Goal: Navigation & Orientation: Find specific page/section

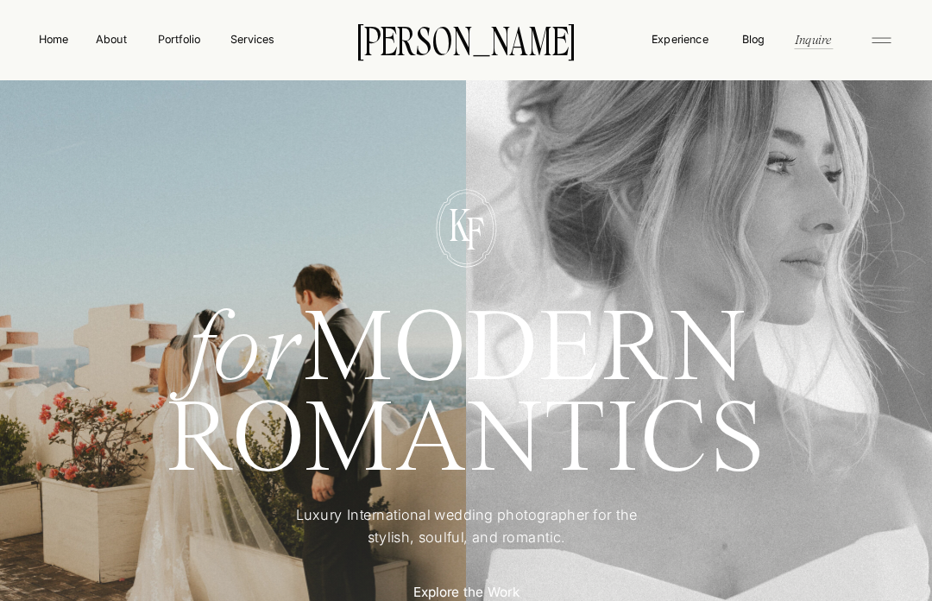
click at [198, 47] on nav "Portfolio" at bounding box center [179, 39] width 55 height 16
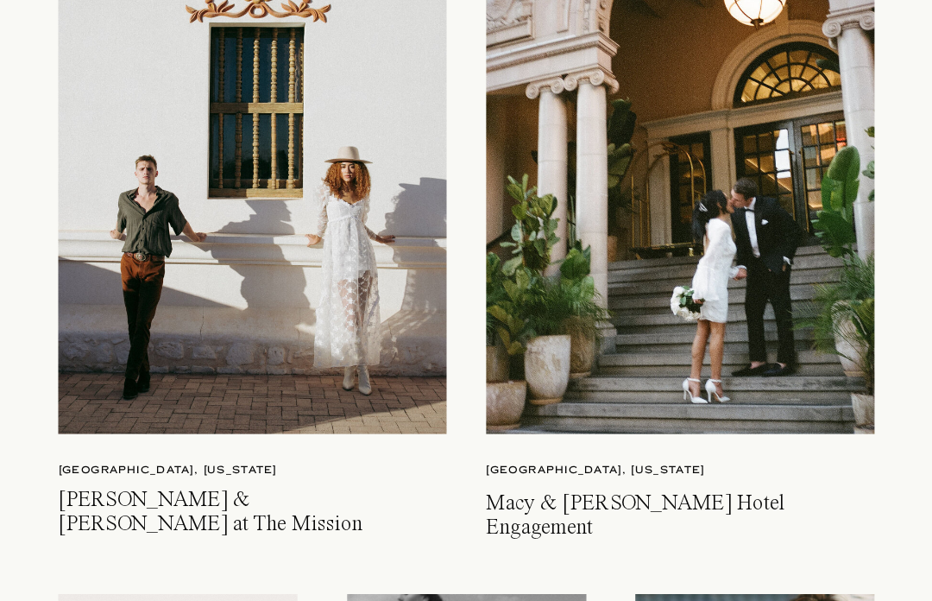
scroll to position [3788, 0]
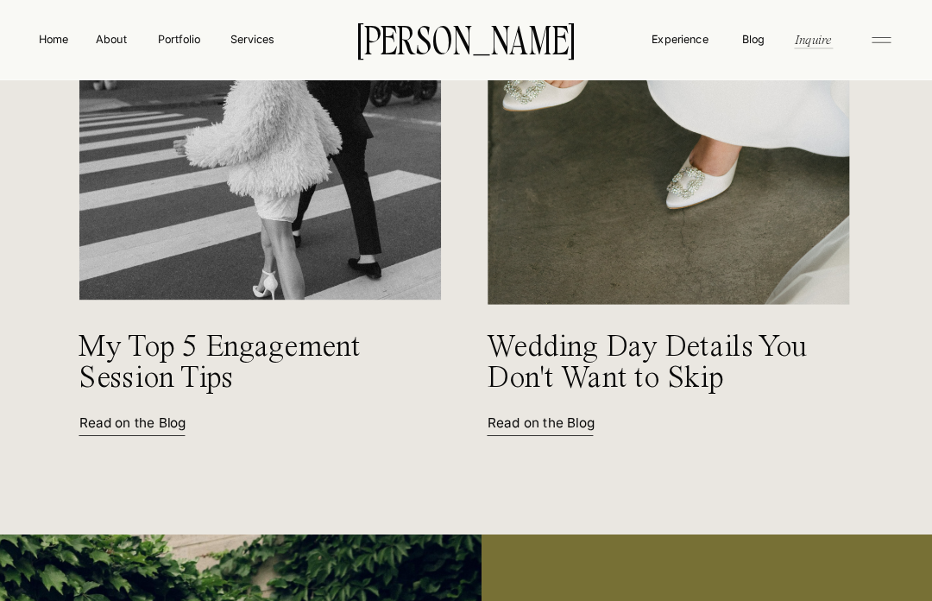
scroll to position [6774, 0]
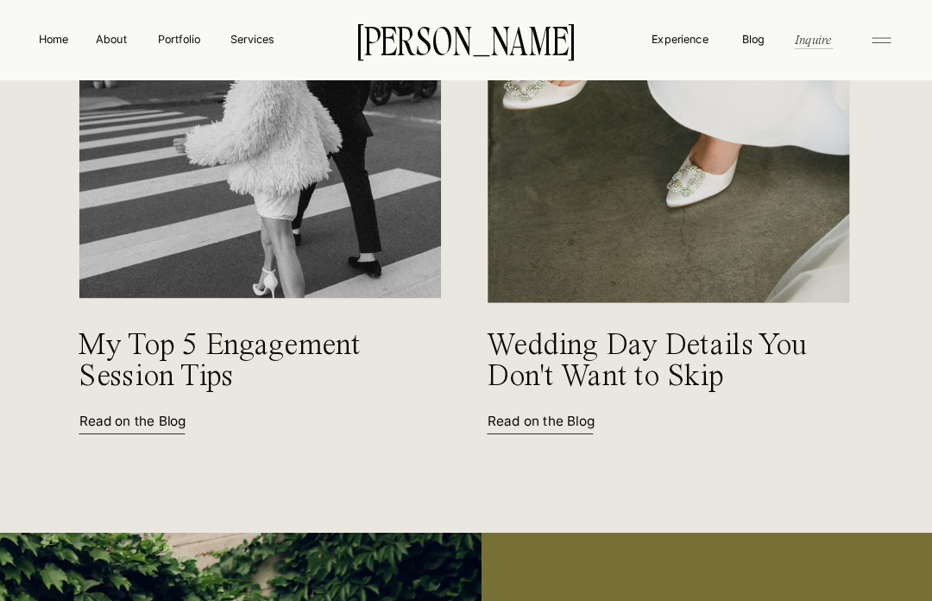
click at [327, 220] on img at bounding box center [260, 57] width 362 height 484
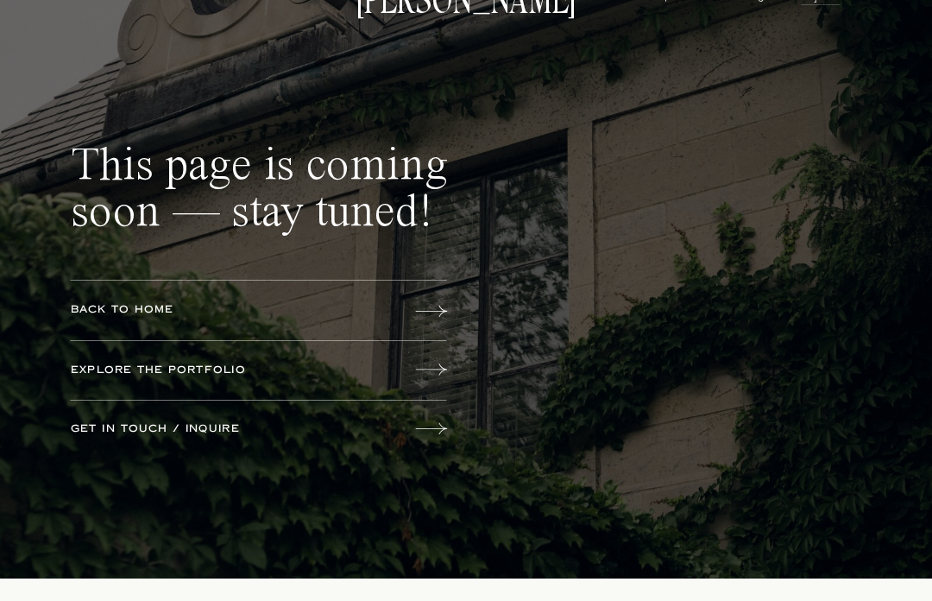
scroll to position [41, 0]
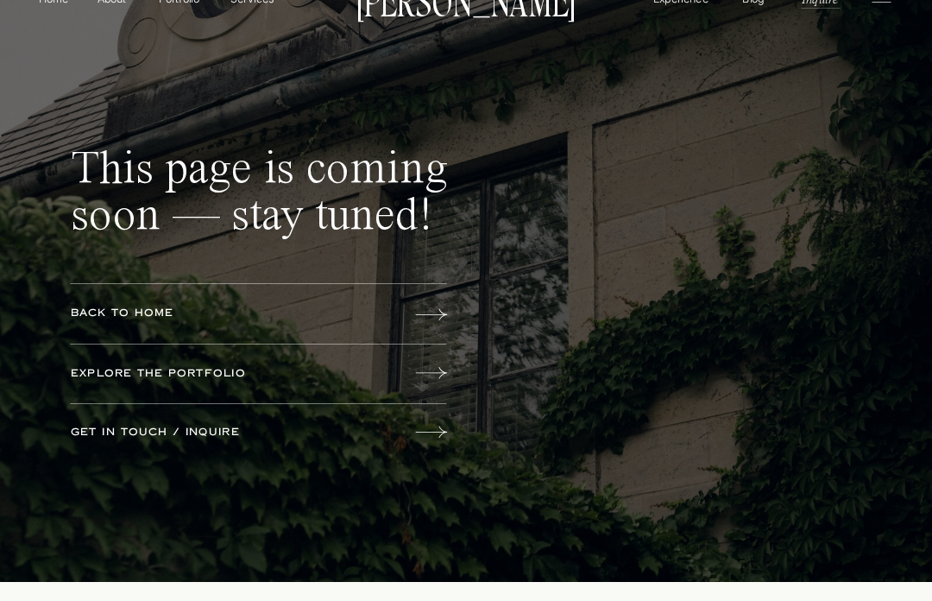
click at [436, 382] on icon at bounding box center [432, 372] width 32 height 31
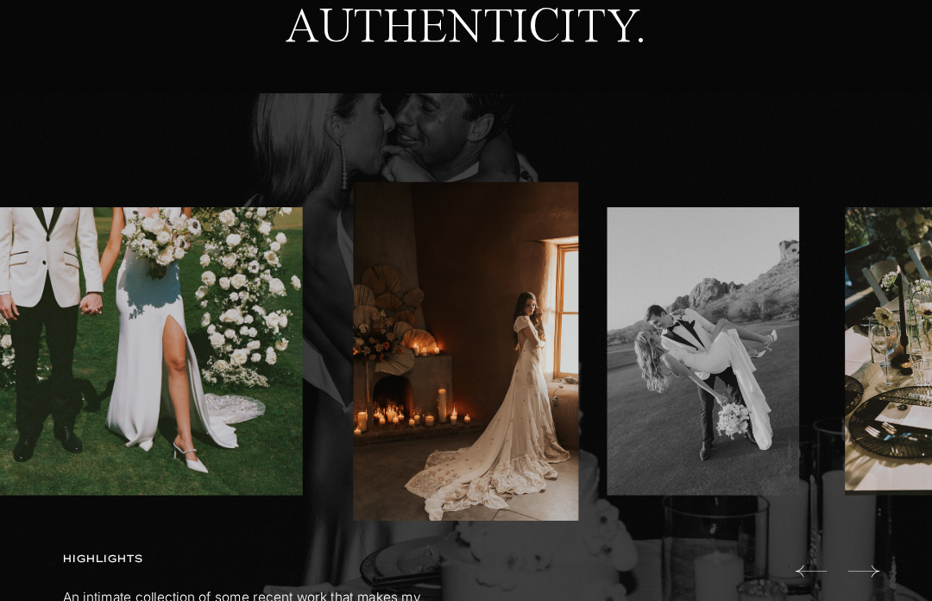
scroll to position [867, 0]
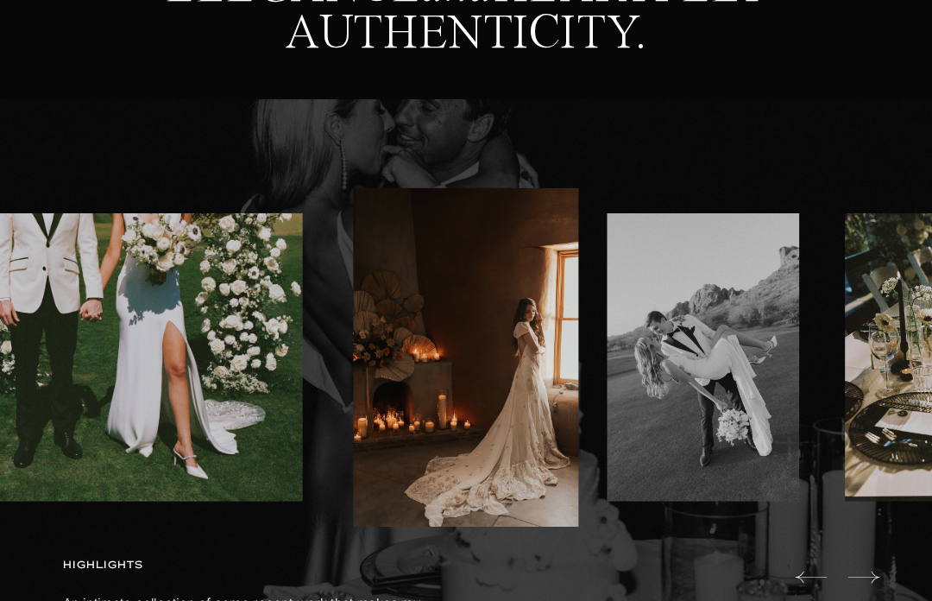
click at [505, 447] on img at bounding box center [466, 356] width 226 height 338
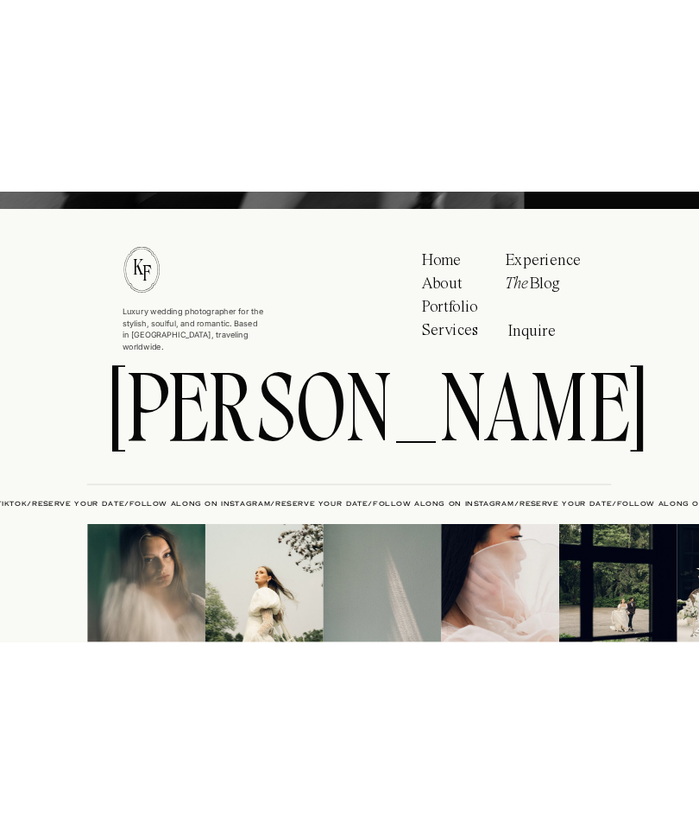
scroll to position [5244, 0]
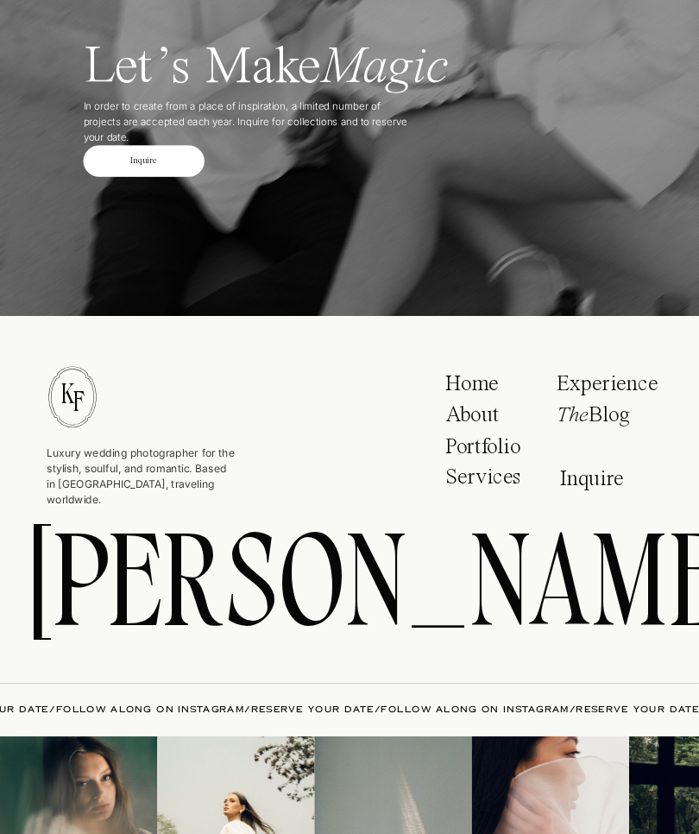
click at [333, 600] on img at bounding box center [393, 814] width 157 height 157
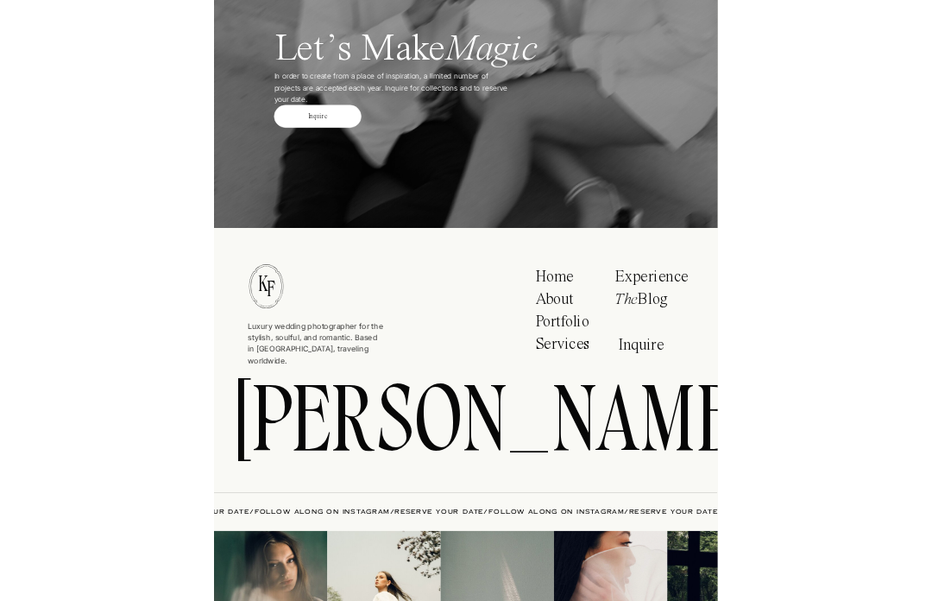
scroll to position [5478, 0]
